Goal: Contribute content

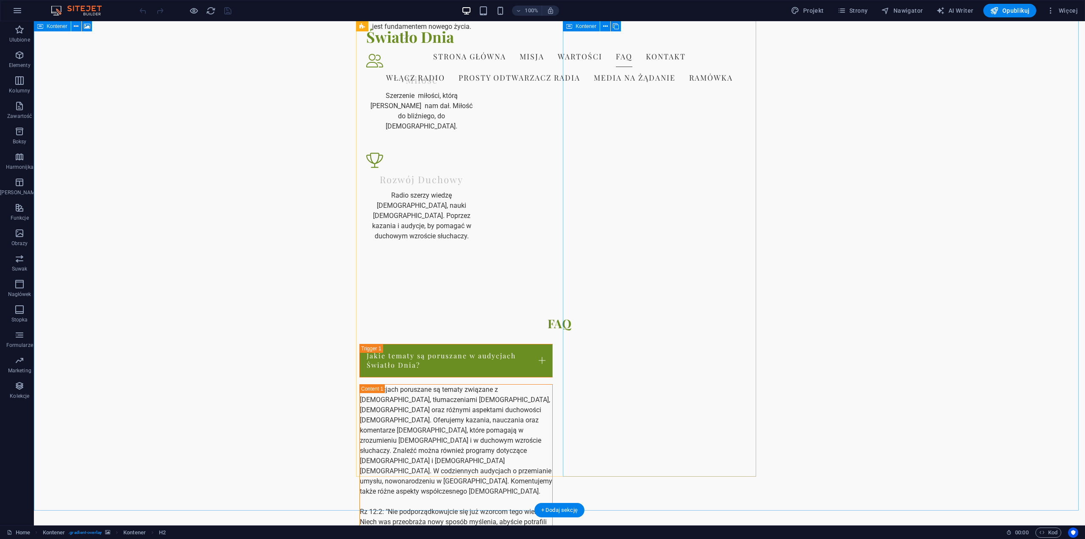
scroll to position [763, 0]
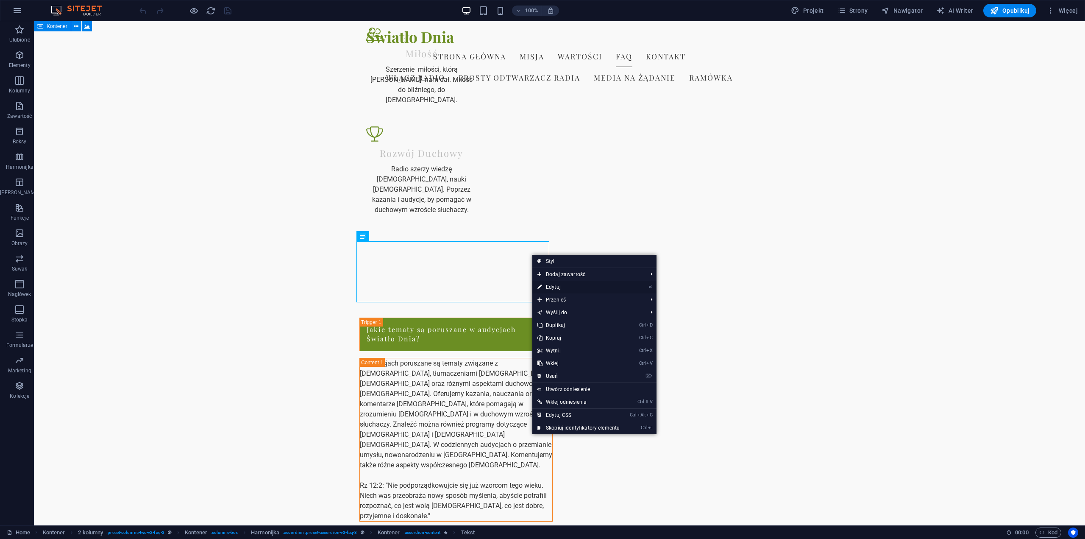
click at [562, 287] on link "⏎ Edytuj" at bounding box center [579, 287] width 92 height 13
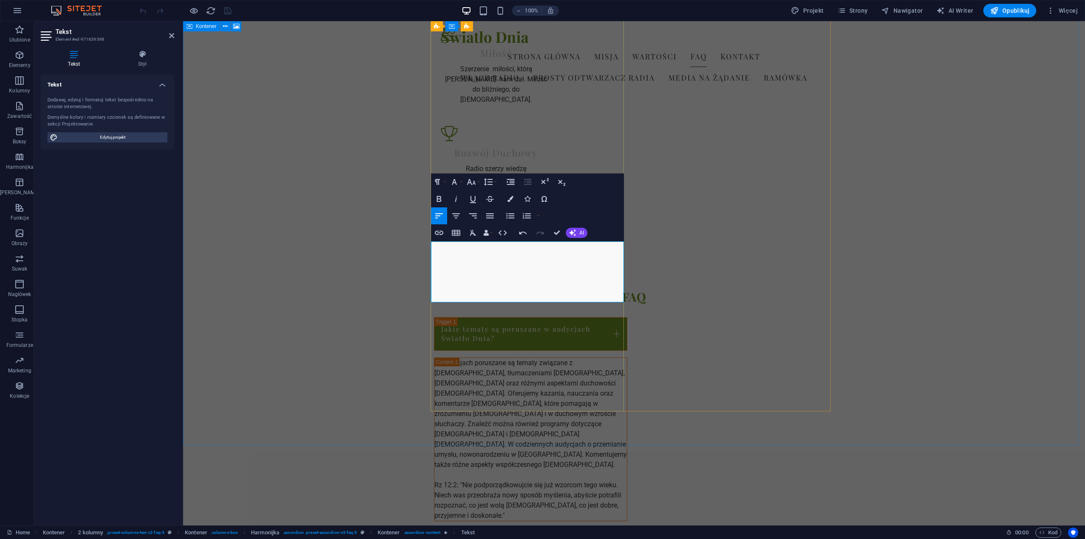
drag, startPoint x: 555, startPoint y: 277, endPoint x: 539, endPoint y: 278, distance: 16.1
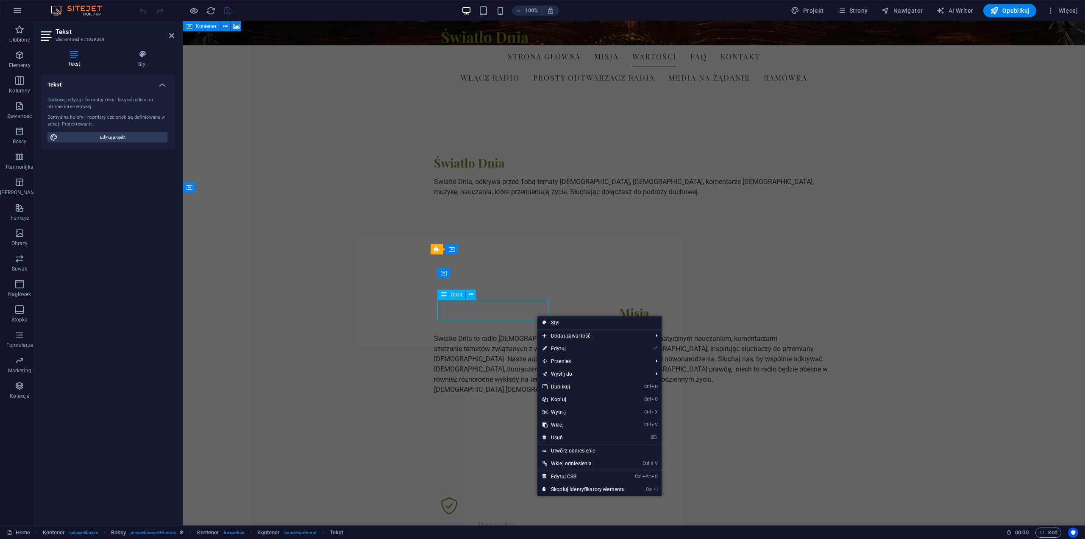
scroll to position [248, 0]
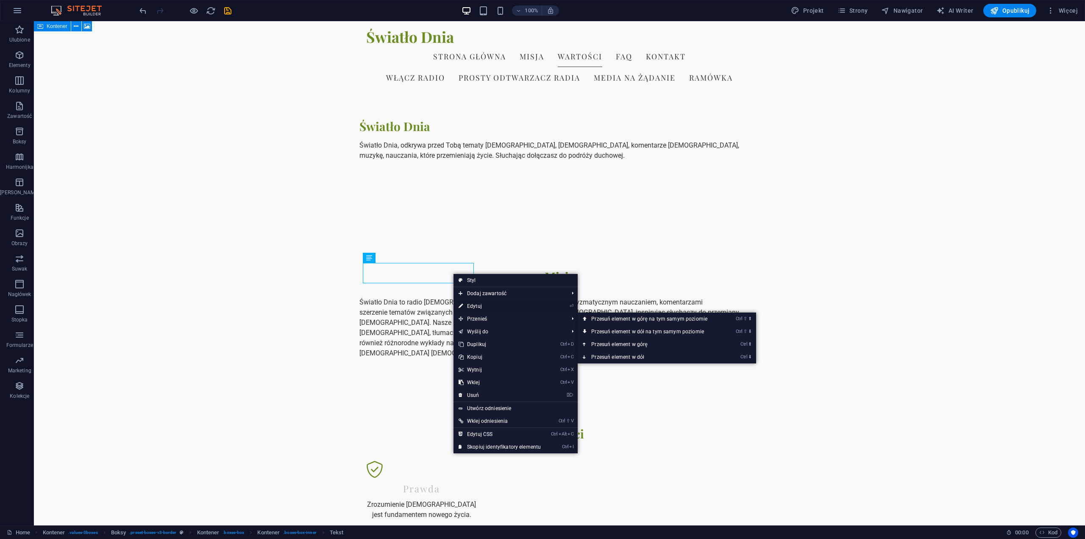
click at [480, 308] on link "⏎ Edytuj" at bounding box center [500, 306] width 92 height 13
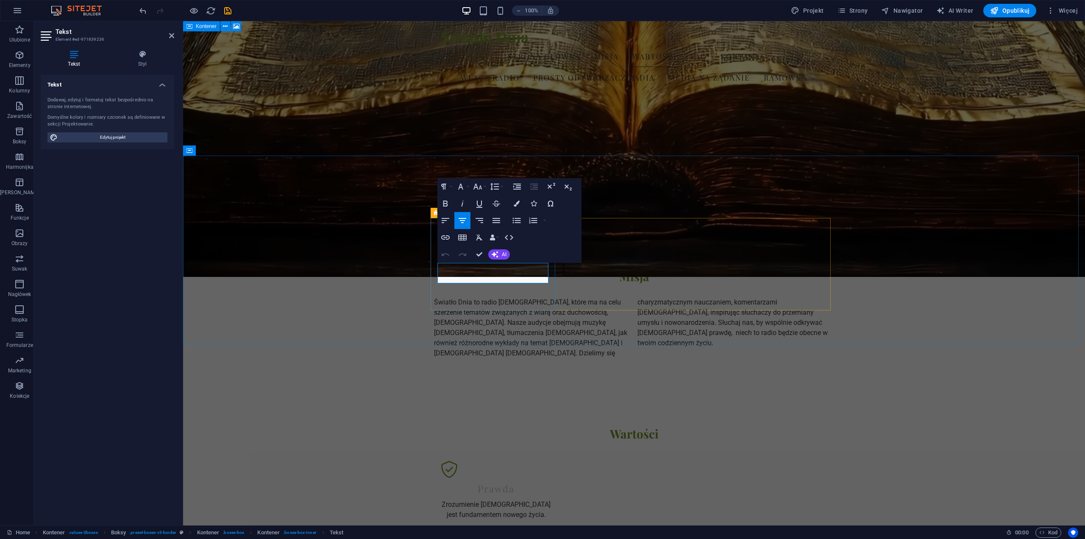
click at [544, 499] on p "Zrozumienie [DEMOGRAPHIC_DATA] jest fundamentem nowego życia." at bounding box center [496, 509] width 111 height 20
click at [495, 499] on p "Zrozumienie Pisma Świętego jest fundamentem nowego życia. Uwielbienie modlitwa" at bounding box center [496, 514] width 111 height 31
click at [499, 499] on p "Zrozumienie Pisma Świętego jest fundamentem nowego życia. Uwielbienie modlitwa" at bounding box center [496, 514] width 111 height 31
click at [526, 499] on p "Zrozumienie Pisma Świętego jest fundamentem nowego życia. Uwielbienie modlitwa" at bounding box center [496, 514] width 111 height 31
drag, startPoint x: 521, startPoint y: 290, endPoint x: 519, endPoint y: 298, distance: 8.2
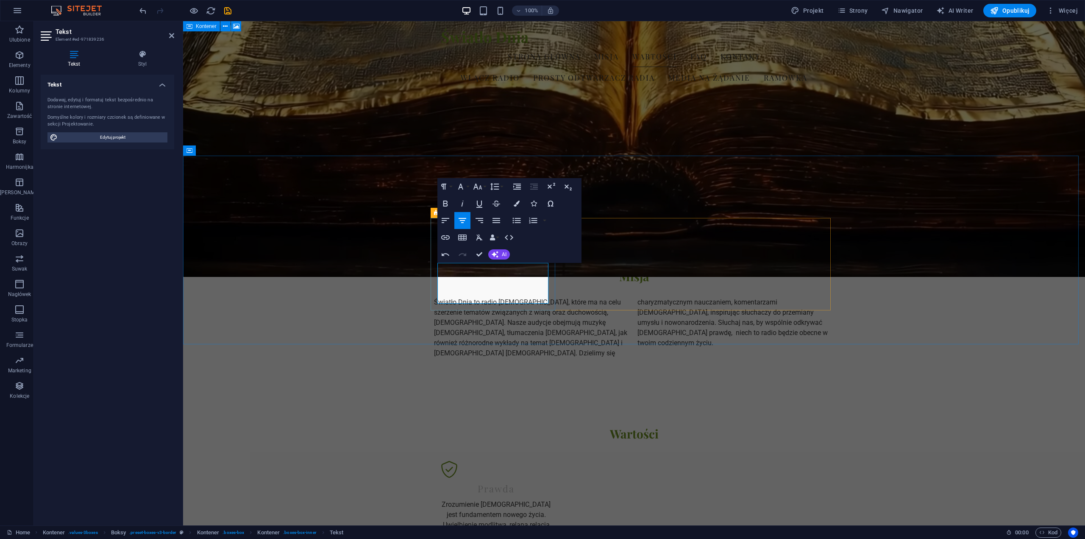
click at [518, 499] on p "Zrozumienie Pisma Świętego jest fundamentem nowego życia. Uwielbienie modlitwa,…" at bounding box center [496, 519] width 111 height 41
click at [526, 499] on p "Zrozumienie Pisma Świętego jest fundamentem nowego życia. Uwielbienie modlitwa,…" at bounding box center [496, 519] width 111 height 41
click at [523, 499] on p "Zrozumienie Pisma Świętego jest fundamentem nowego życia. Uwielbienie modlitwa,…" at bounding box center [496, 519] width 111 height 41
click at [545, 499] on p "Zrozumienie Pisma Świętego jest fundamentem nowego życia. Uwielbienie modlitwa,…" at bounding box center [496, 519] width 111 height 41
click at [472, 499] on p "Zrozumienie Pisma Świętego jest fundamentem nowego życia. Uwielbienie modlitwa,…" at bounding box center [496, 519] width 111 height 41
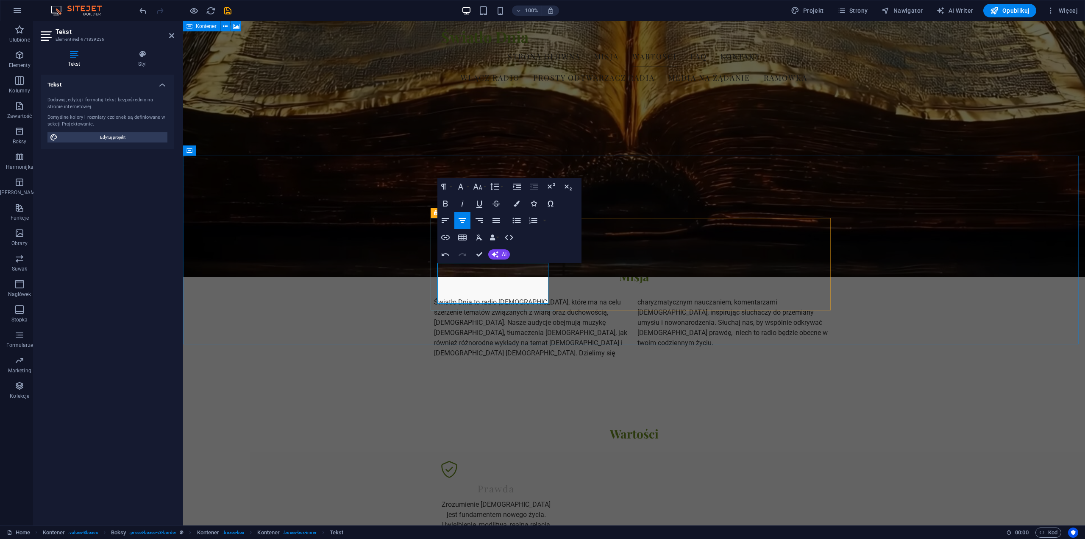
click at [510, 499] on p "Zrozumienie Pisma Świętego jest fundamentem nowego życia. Uwielbienie, modlitwa…" at bounding box center [496, 519] width 111 height 41
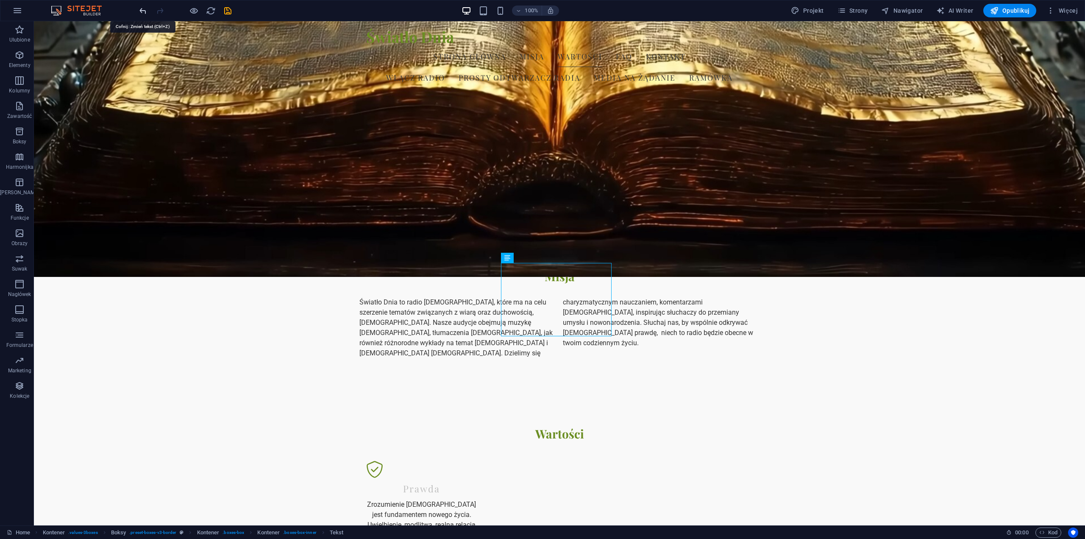
click at [141, 11] on icon "undo" at bounding box center [143, 11] width 10 height 10
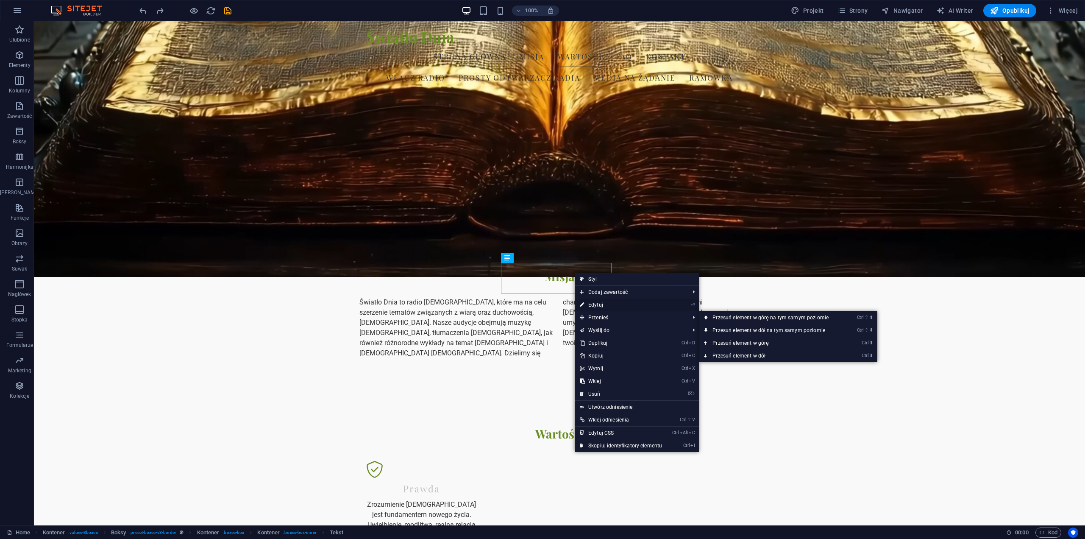
click at [602, 307] on link "⏎ Edytuj" at bounding box center [621, 304] width 92 height 13
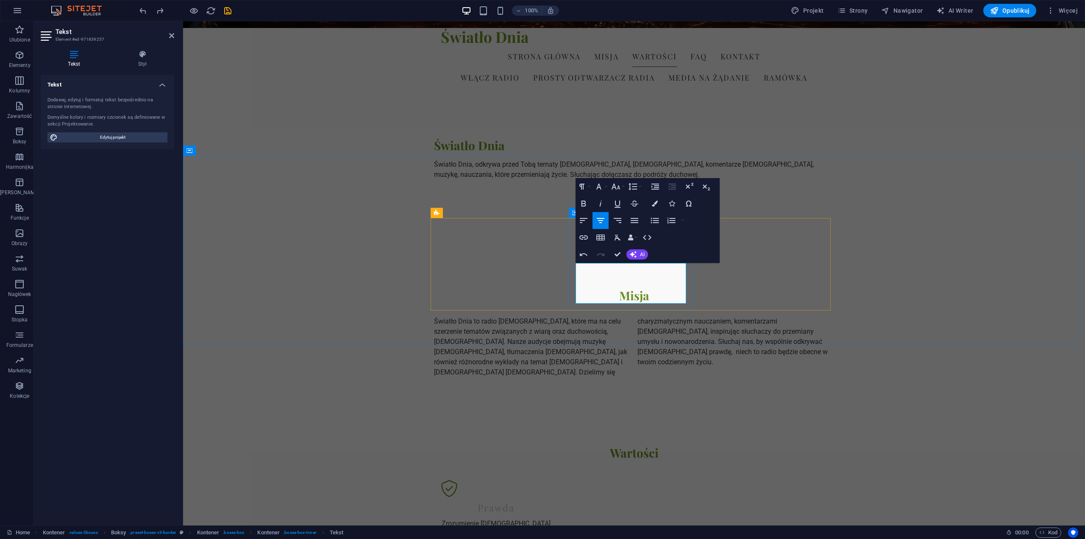
scroll to position [206, 0]
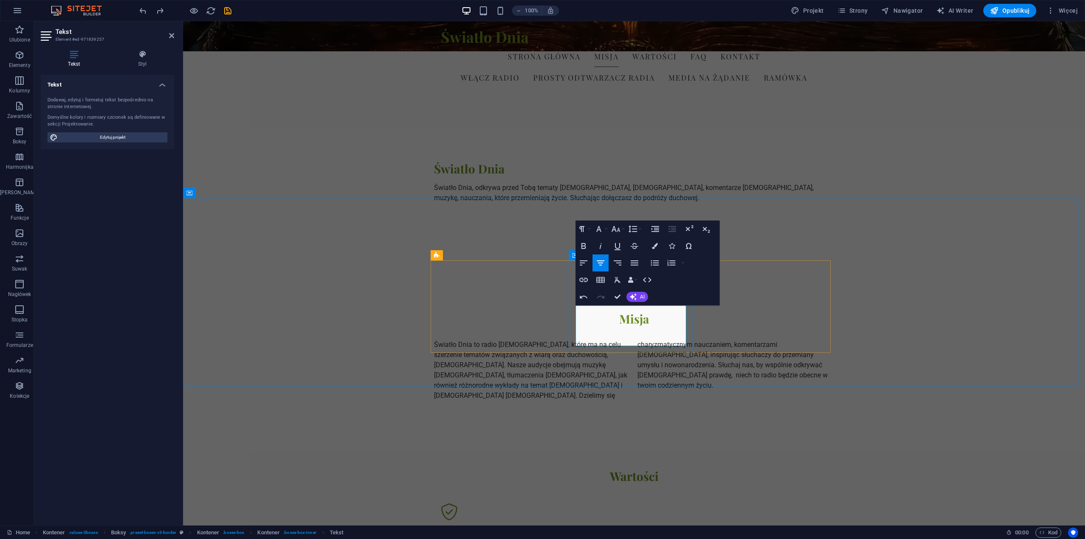
drag, startPoint x: 677, startPoint y: 331, endPoint x: 597, endPoint y: 330, distance: 80.1
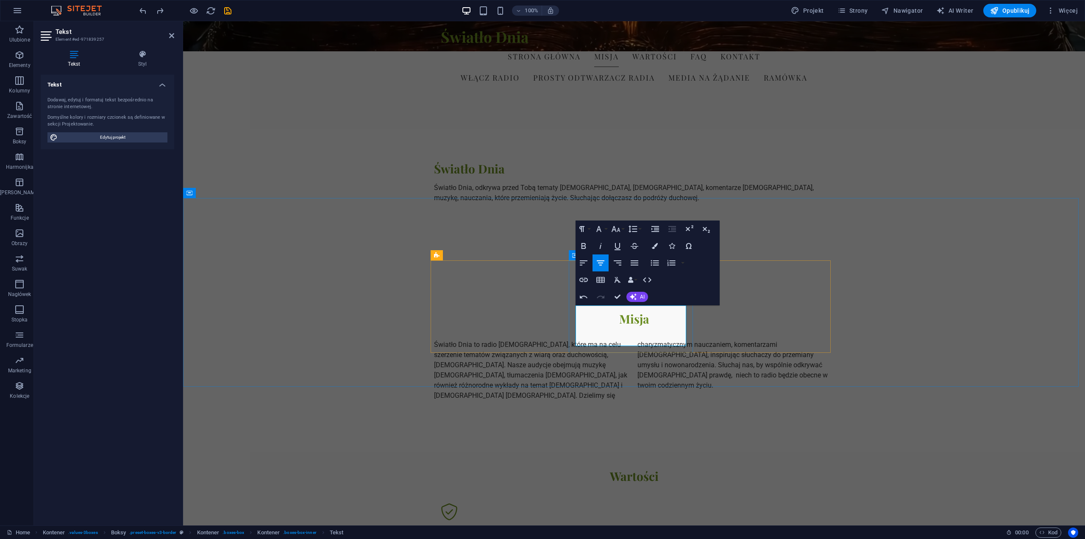
drag, startPoint x: 673, startPoint y: 340, endPoint x: 650, endPoint y: 338, distance: 23.0
drag, startPoint x: 583, startPoint y: 328, endPoint x: 676, endPoint y: 330, distance: 92.5
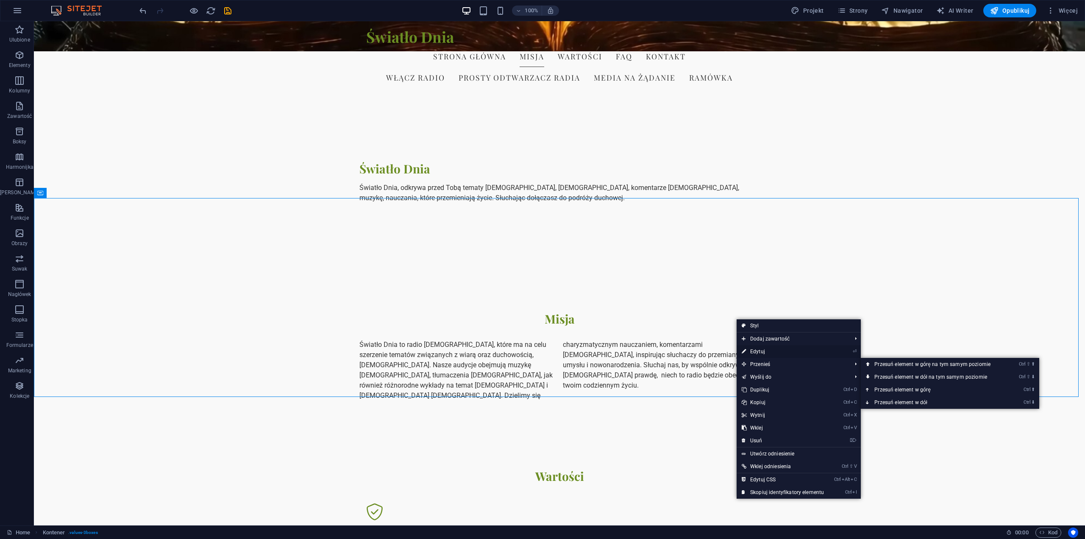
click at [761, 353] on link "⏎ Edytuj" at bounding box center [783, 351] width 92 height 13
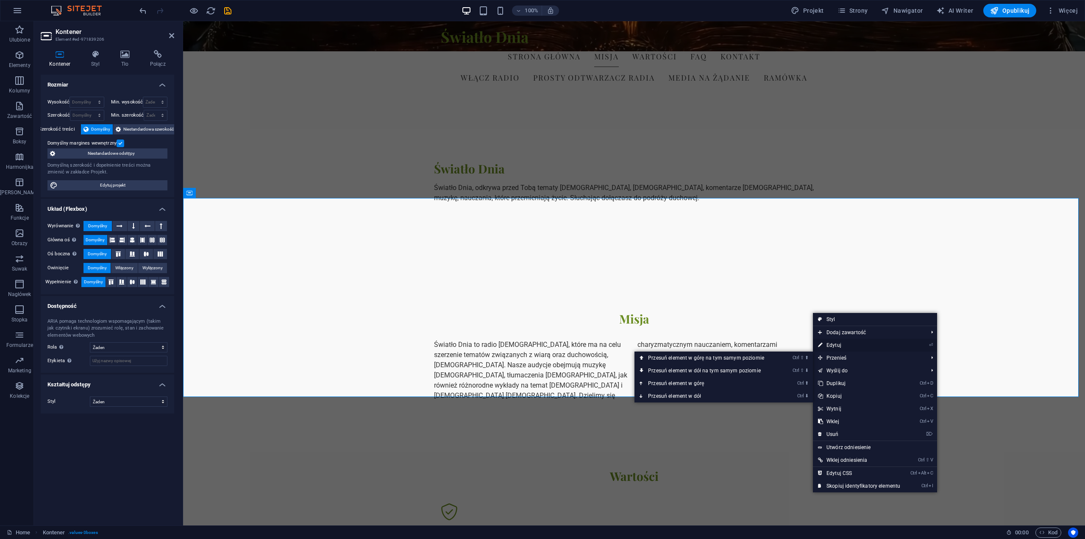
click at [836, 344] on link "⏎ Edytuj" at bounding box center [859, 345] width 92 height 13
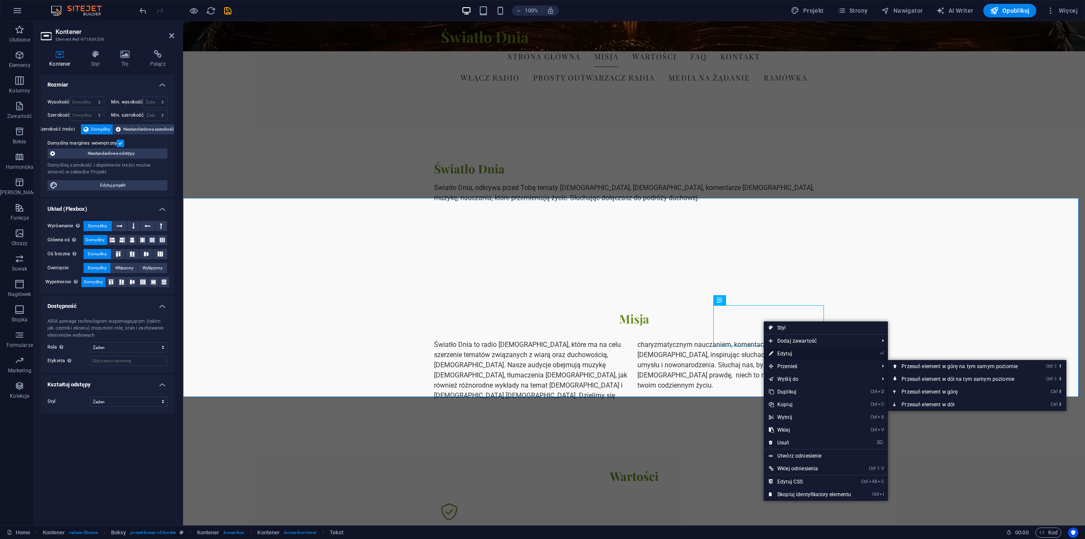
click at [790, 354] on link "⏎ Edytuj" at bounding box center [810, 353] width 92 height 13
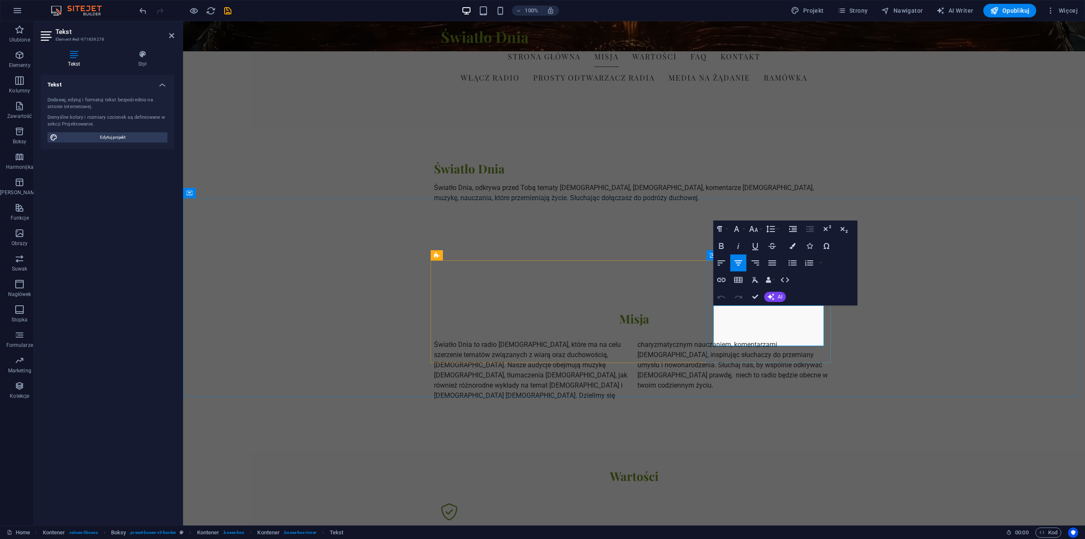
drag, startPoint x: 753, startPoint y: 340, endPoint x: 739, endPoint y: 344, distance: 14.2
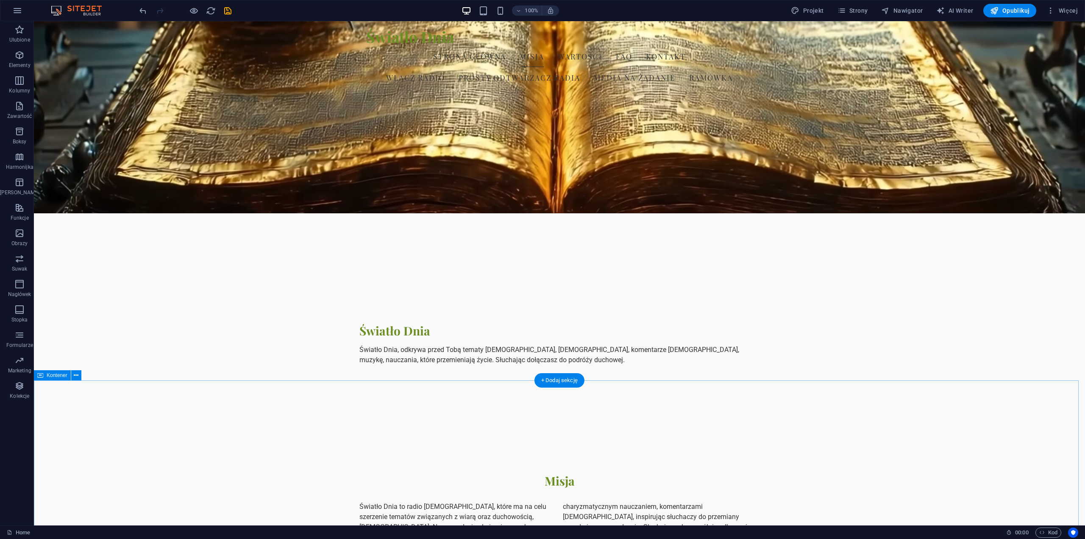
scroll to position [0, 0]
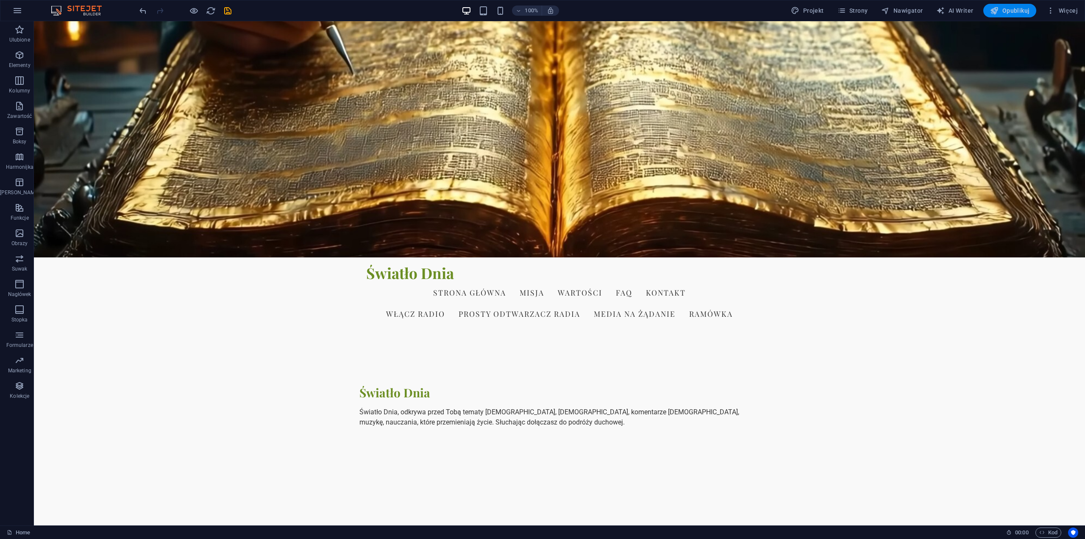
click at [1012, 10] on span "Opublikuj" at bounding box center [1009, 10] width 39 height 8
checkbox input "false"
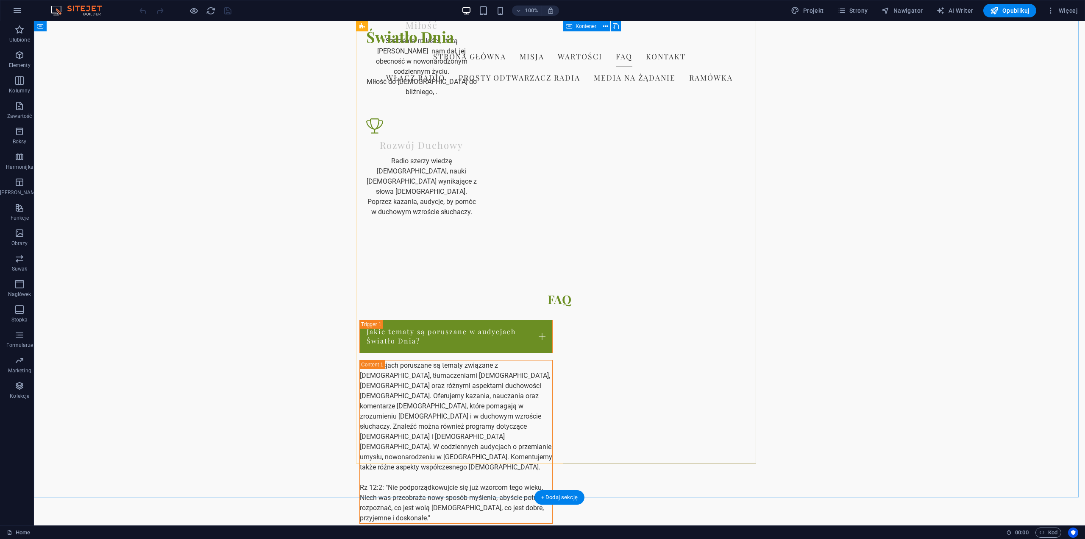
scroll to position [848, 0]
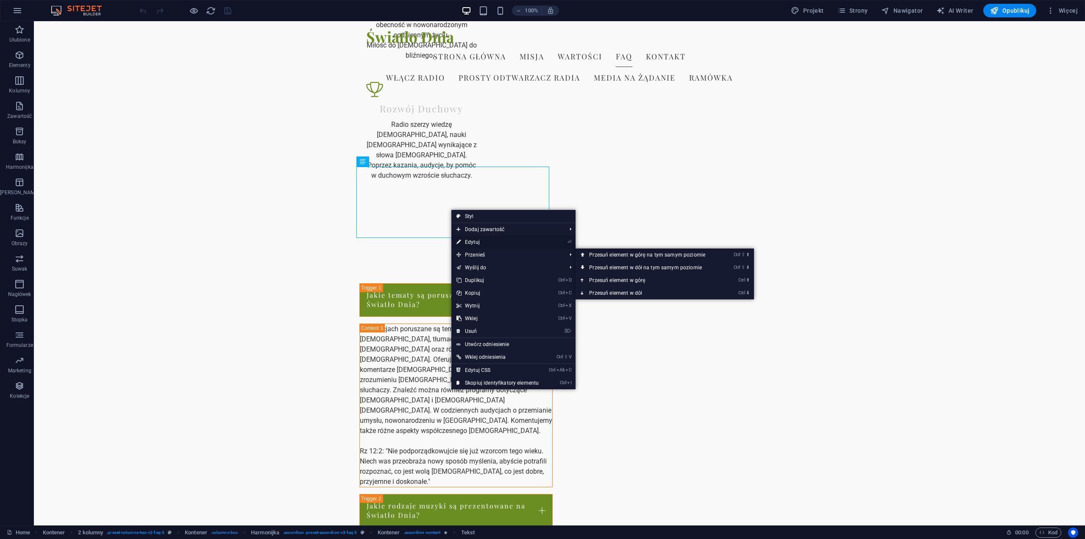
click at [474, 240] on link "⏎ Edytuj" at bounding box center [498, 242] width 92 height 13
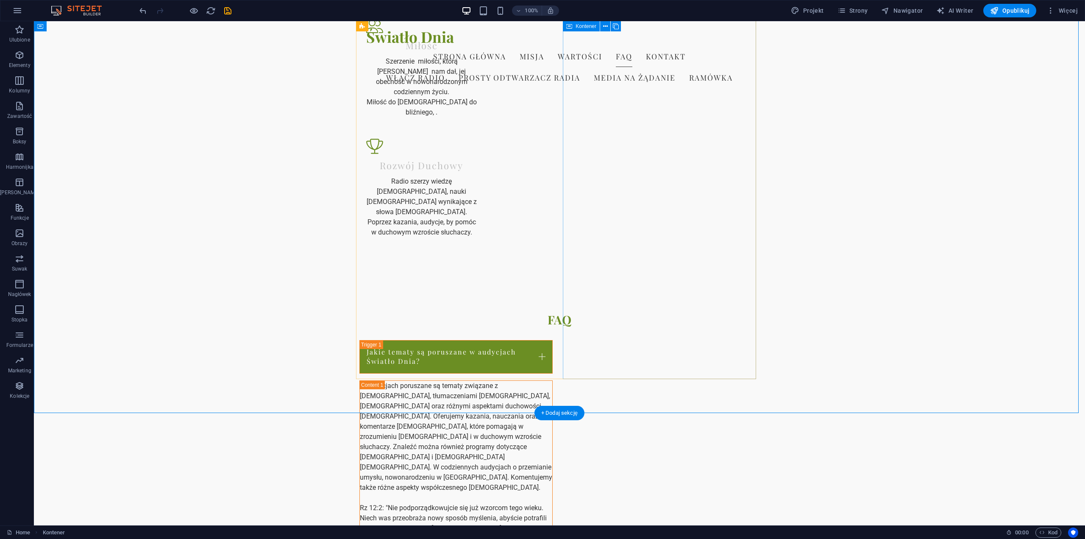
scroll to position [784, 0]
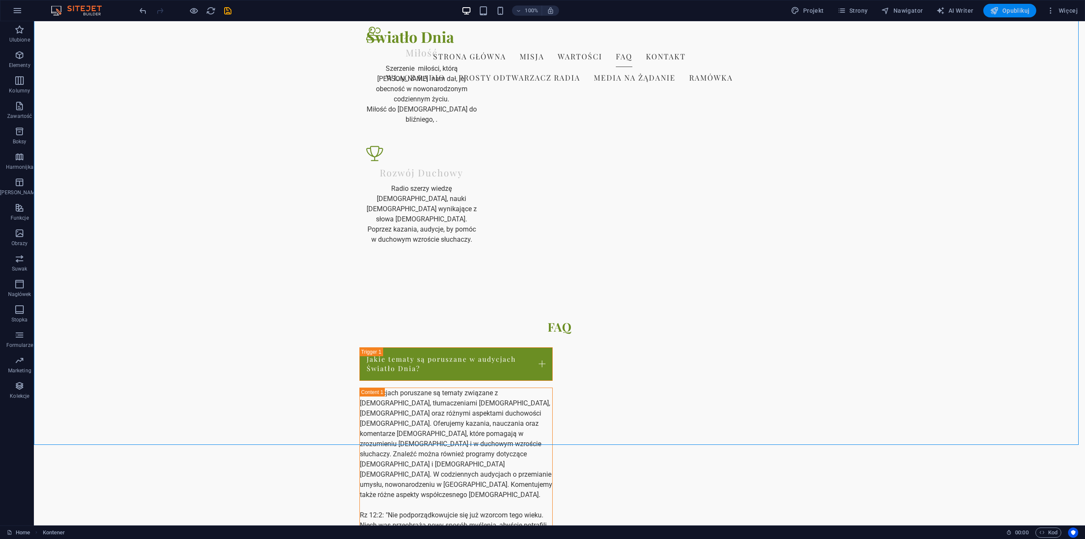
click at [1018, 11] on span "Opublikuj" at bounding box center [1009, 10] width 39 height 8
checkbox input "false"
